Goal: Entertainment & Leisure: Consume media (video, audio)

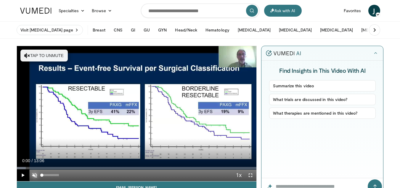
click at [33, 176] on span "Video Player" at bounding box center [35, 175] width 12 height 12
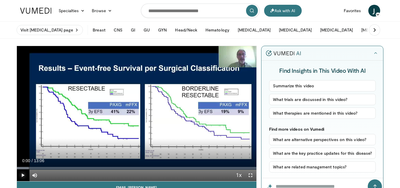
click at [23, 176] on span "Video Player" at bounding box center [23, 175] width 12 height 12
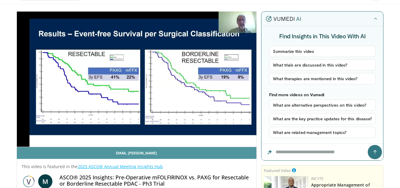
scroll to position [36, 0]
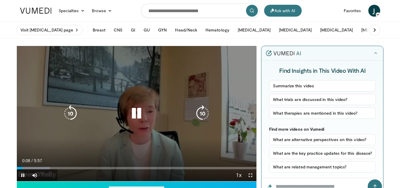
click at [137, 111] on icon "Video Player" at bounding box center [136, 113] width 17 height 17
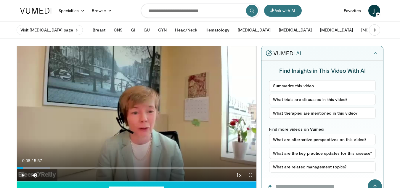
click at [23, 175] on span "Video Player" at bounding box center [23, 175] width 12 height 12
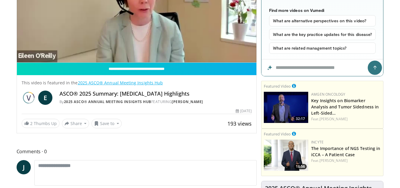
scroll to position [130, 0]
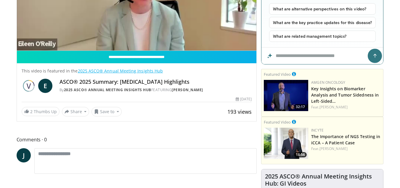
click at [288, 91] on img at bounding box center [286, 95] width 44 height 31
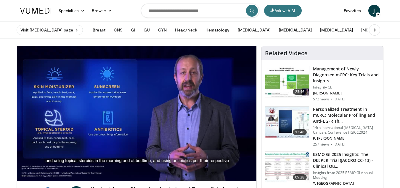
click at [291, 113] on img at bounding box center [287, 121] width 44 height 31
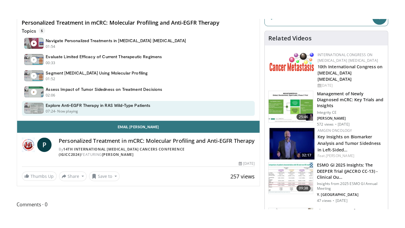
scroll to position [24, 0]
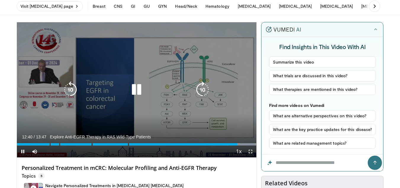
click at [240, 88] on div "10 seconds Tap to unmute" at bounding box center [137, 89] width 240 height 135
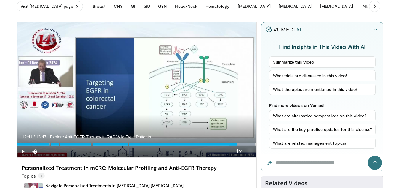
click at [250, 151] on span "Video Player" at bounding box center [251, 151] width 12 height 12
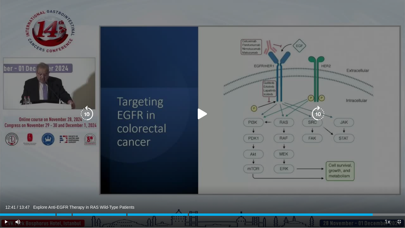
click at [250, 176] on div "10 seconds Tap to unmute" at bounding box center [202, 113] width 405 height 227
click at [263, 121] on div "10 seconds Tap to unmute" at bounding box center [202, 113] width 405 height 227
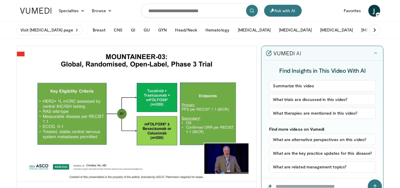
scroll to position [12, 0]
